Goal: Task Accomplishment & Management: Use online tool/utility

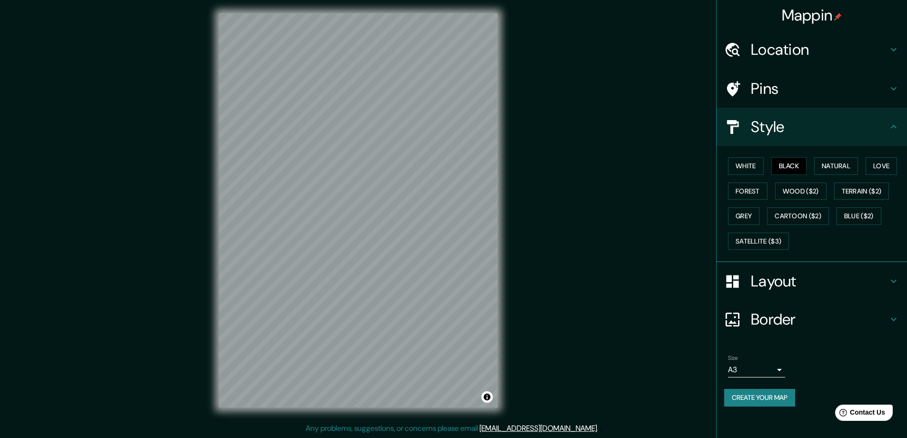
click at [794, 54] on h4 "Location" at bounding box center [819, 49] width 137 height 19
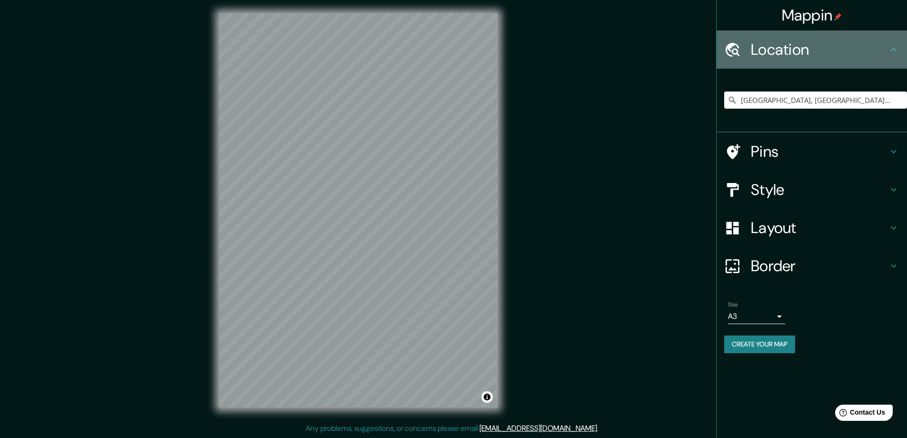
click at [794, 54] on h4 "Location" at bounding box center [819, 49] width 137 height 19
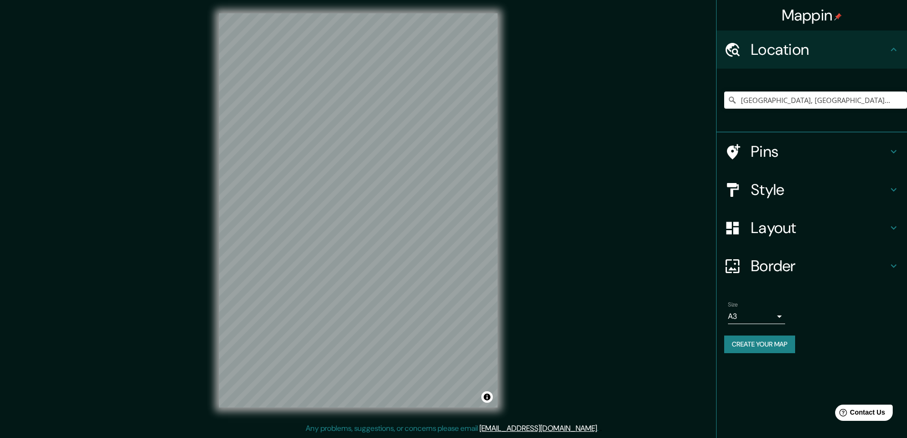
click at [778, 160] on h4 "Pins" at bounding box center [819, 151] width 137 height 19
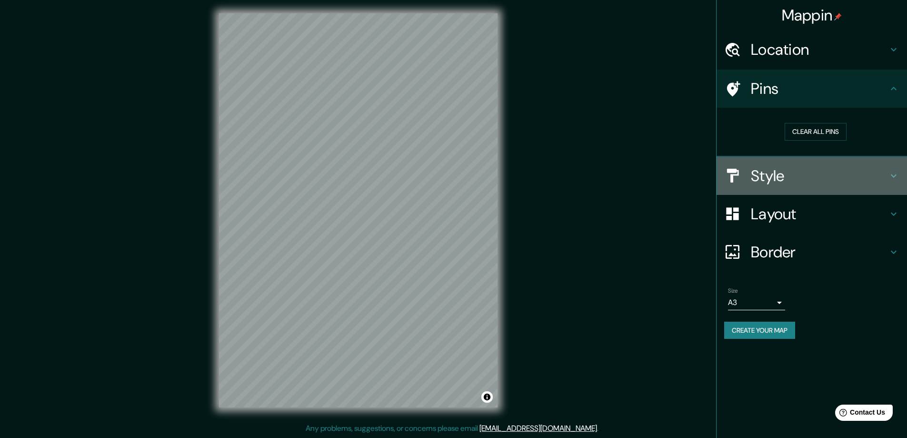
click at [790, 173] on h4 "Style" at bounding box center [819, 175] width 137 height 19
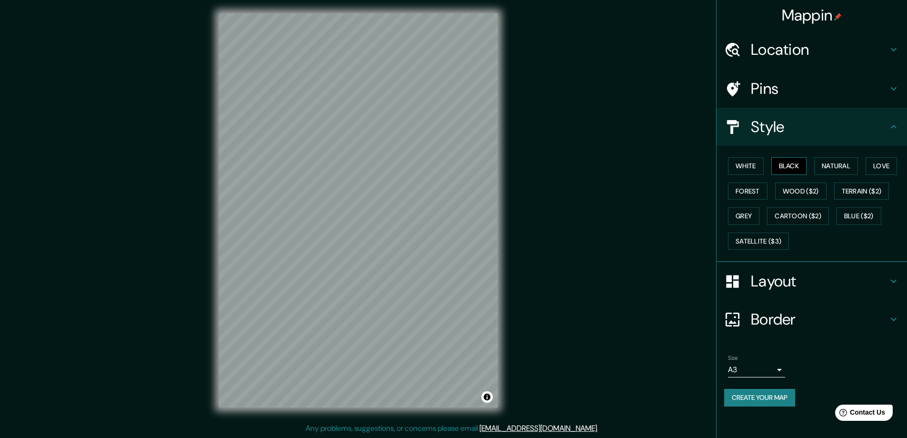
click at [794, 165] on button "Black" at bounding box center [789, 166] width 36 height 18
click at [748, 165] on button "White" at bounding box center [746, 166] width 36 height 18
click at [736, 213] on button "Grey" at bounding box center [743, 216] width 31 height 18
click at [753, 242] on button "Satellite ($3)" at bounding box center [758, 241] width 61 height 18
click at [750, 166] on button "White" at bounding box center [746, 166] width 36 height 18
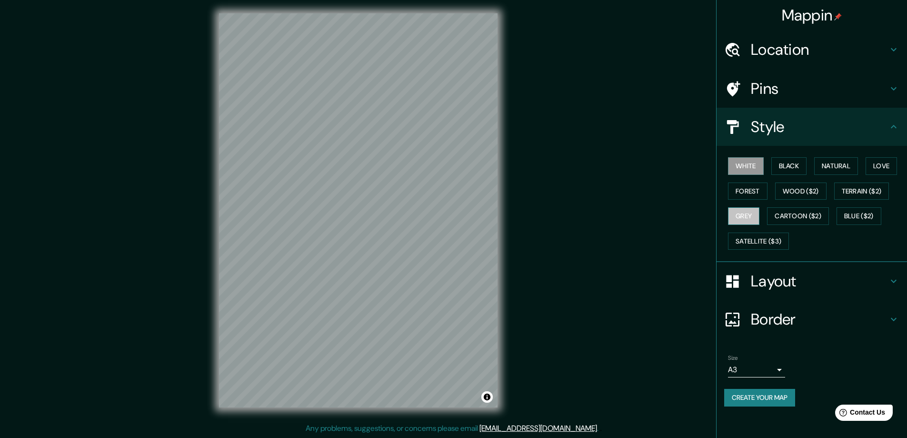
click at [746, 210] on button "Grey" at bounding box center [743, 216] width 31 height 18
click at [757, 190] on button "Forest" at bounding box center [748, 191] width 40 height 18
click at [761, 230] on div "White Black Natural Love Forest Wood ($2) Terrain ($2) Grey Cartoon ($2) Blue (…" at bounding box center [815, 203] width 183 height 100
click at [757, 242] on button "Satellite ($3)" at bounding box center [758, 241] width 61 height 18
click at [865, 210] on button "Blue ($2)" at bounding box center [859, 216] width 45 height 18
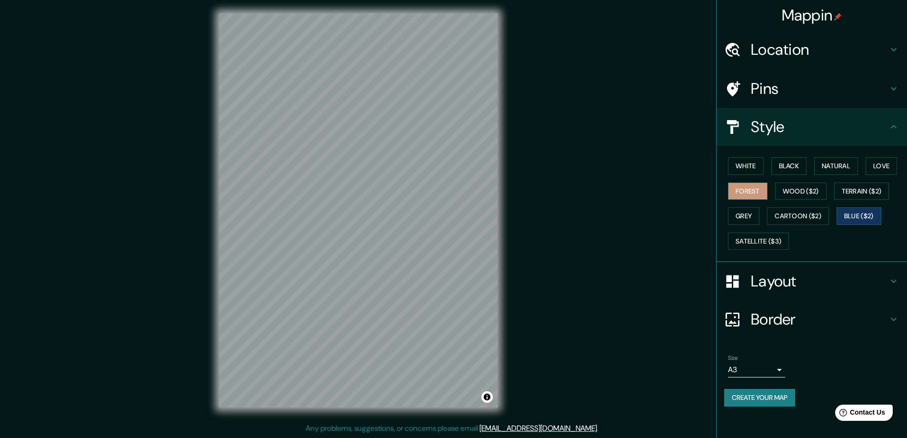
click at [741, 192] on button "Forest" at bounding box center [748, 191] width 40 height 18
click at [741, 213] on button "Grey" at bounding box center [743, 216] width 31 height 18
click at [740, 172] on button "White" at bounding box center [746, 166] width 36 height 18
click at [827, 160] on button "Natural" at bounding box center [836, 166] width 44 height 18
click at [794, 164] on button "Black" at bounding box center [789, 166] width 36 height 18
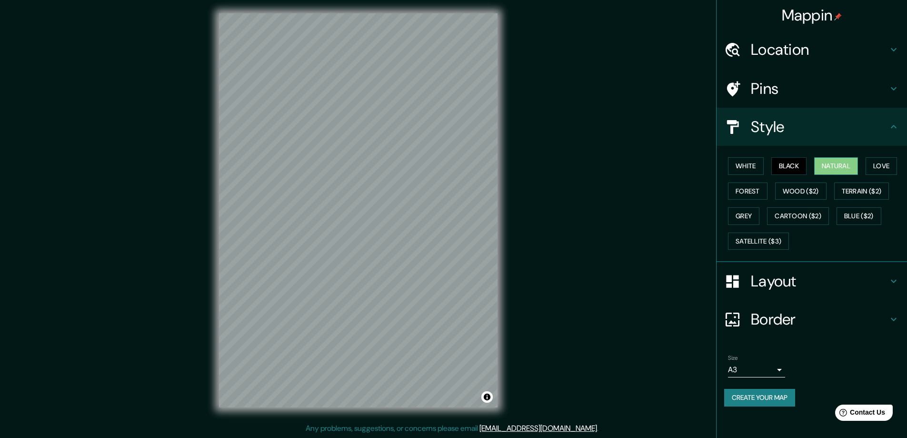
click at [835, 160] on button "Natural" at bounding box center [836, 166] width 44 height 18
click at [870, 162] on button "Love" at bounding box center [881, 166] width 31 height 18
click at [840, 164] on button "Natural" at bounding box center [836, 166] width 44 height 18
